Goal: Information Seeking & Learning: Learn about a topic

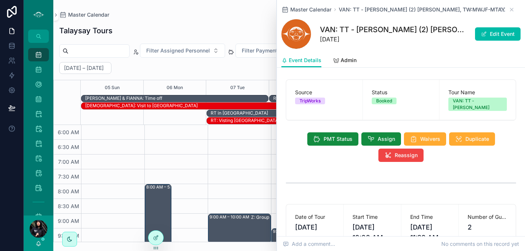
scroll to position [178, 0]
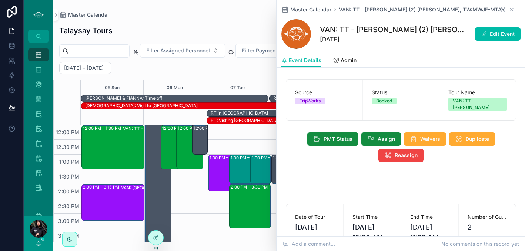
click at [509, 11] on icon "scrollable content" at bounding box center [512, 10] width 6 height 6
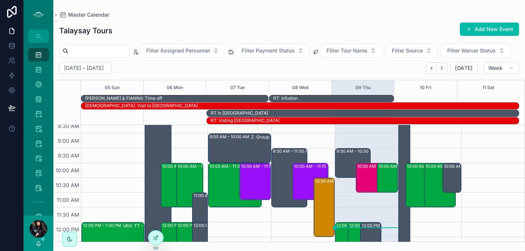
scroll to position [115, 0]
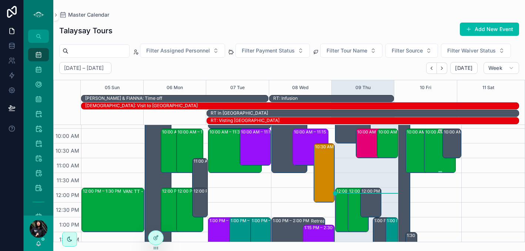
click at [437, 157] on div "10:00 AM – 11:30 AM VAN: TT - [PERSON_NAME] (2) [PERSON_NAME], TW:MWJF-MTAY" at bounding box center [440, 151] width 30 height 43
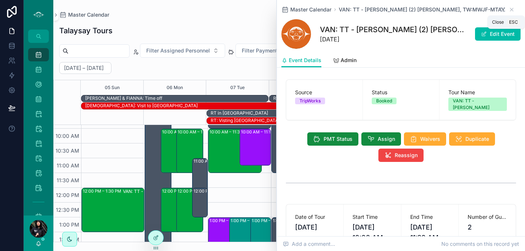
click at [509, 9] on icon "scrollable content" at bounding box center [512, 10] width 6 height 6
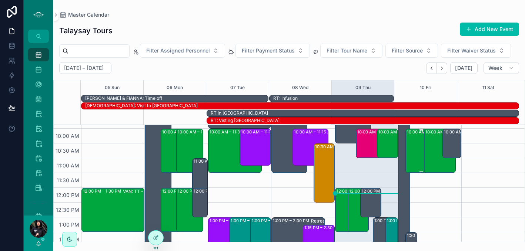
click at [407, 167] on div "10:00 AM – 11:30 AM VAN: TT - [PERSON_NAME] (2) [PERSON_NAME], TW:SRFG-ZXFR" at bounding box center [422, 151] width 30 height 43
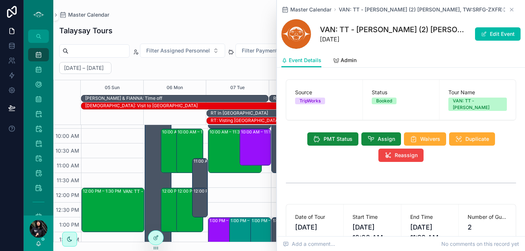
click at [509, 7] on icon "scrollable content" at bounding box center [512, 10] width 6 height 6
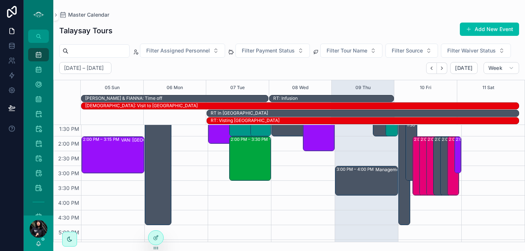
scroll to position [224, 0]
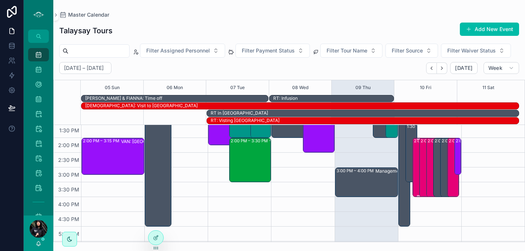
click at [414, 173] on div "2:00 PM – 4:00 PM DMW: Drum Meditation (1) [PERSON_NAME], TW:VREQ-CQUF" at bounding box center [419, 168] width 10 height 58
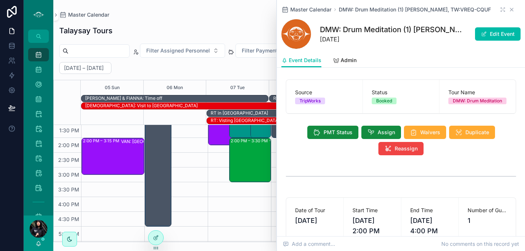
click at [509, 10] on icon "scrollable content" at bounding box center [512, 10] width 6 height 6
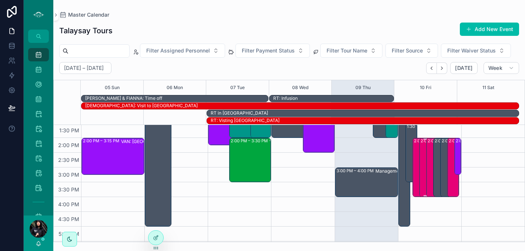
click at [421, 175] on div "2:00 PM – 4:00 PM DMW: Drum Meditation (1) [PERSON_NAME], TW:PIRA-XBVQ" at bounding box center [426, 168] width 10 height 58
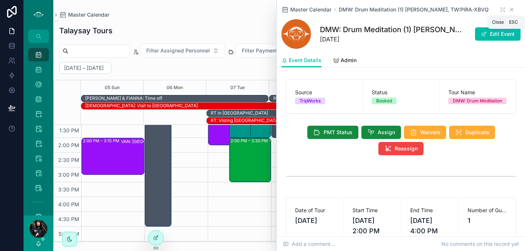
click at [509, 10] on icon "scrollable content" at bounding box center [512, 10] width 6 height 6
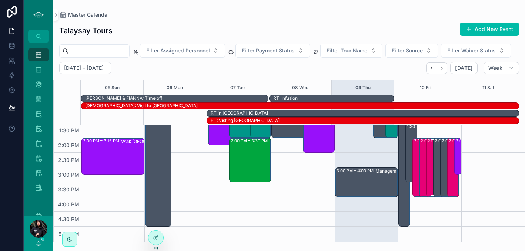
click at [428, 193] on div "2:00 PM – 4:00 PM DMW: Drum Meditation (1) [PERSON_NAME], TW:CINM-IBRF" at bounding box center [433, 168] width 10 height 58
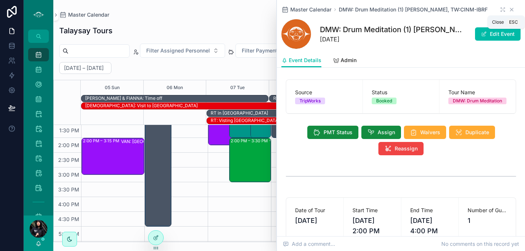
click at [509, 10] on icon "scrollable content" at bounding box center [512, 10] width 6 height 6
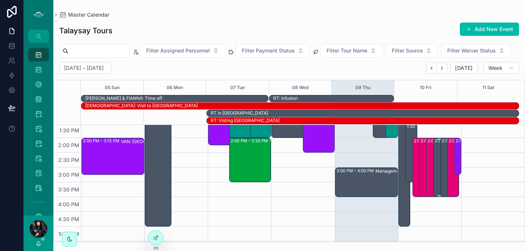
click at [435, 191] on div "2:00 PM – 4:00 PM DMW: Drum Meditation (1) [PERSON_NAME], TW:EQAD-JYBN" at bounding box center [440, 168] width 10 height 58
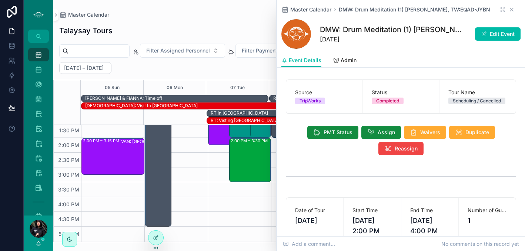
click at [509, 10] on icon "scrollable content" at bounding box center [512, 10] width 6 height 6
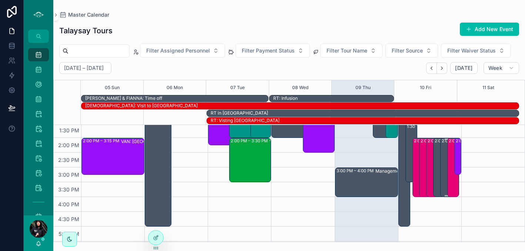
click at [442, 168] on div "2:00 PM – 4:00 PM DMW: Drum Meditation (1) [PERSON_NAME], TW:WYJN-NPJG" at bounding box center [447, 168] width 10 height 58
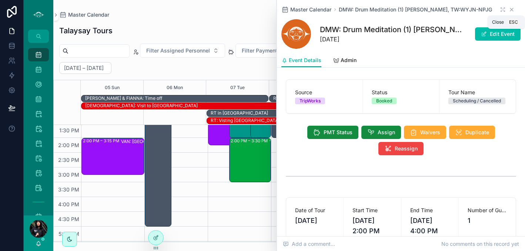
click at [509, 7] on icon "scrollable content" at bounding box center [512, 10] width 6 height 6
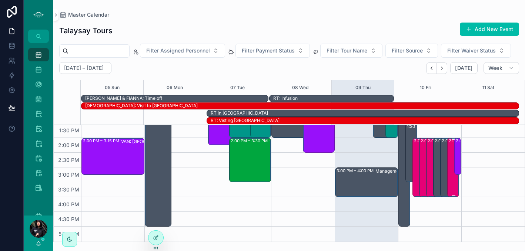
click at [449, 174] on div "2:00 PM – 4:00 PM DMW: Drum Meditation (2) [PERSON_NAME], TW:INCU-XAUV" at bounding box center [454, 168] width 10 height 58
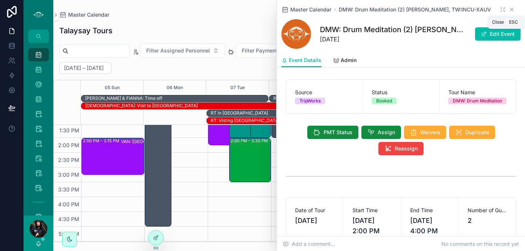
click at [509, 10] on icon "scrollable content" at bounding box center [512, 10] width 6 height 6
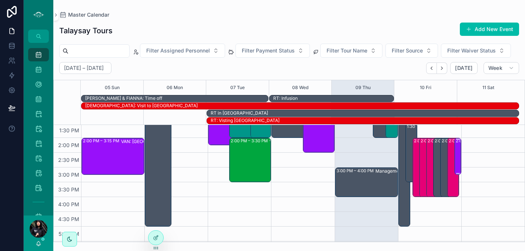
click at [456, 174] on div "2:00 PM – 3:15 PM VAN: [GEOGRAPHIC_DATA][PERSON_NAME] (5) [PERSON_NAME], TW:SDS…" at bounding box center [458, 157] width 5 height 36
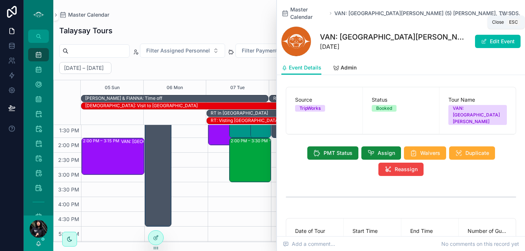
click at [509, 10] on icon "scrollable content" at bounding box center [512, 13] width 6 height 6
